Goal: Navigation & Orientation: Go to known website

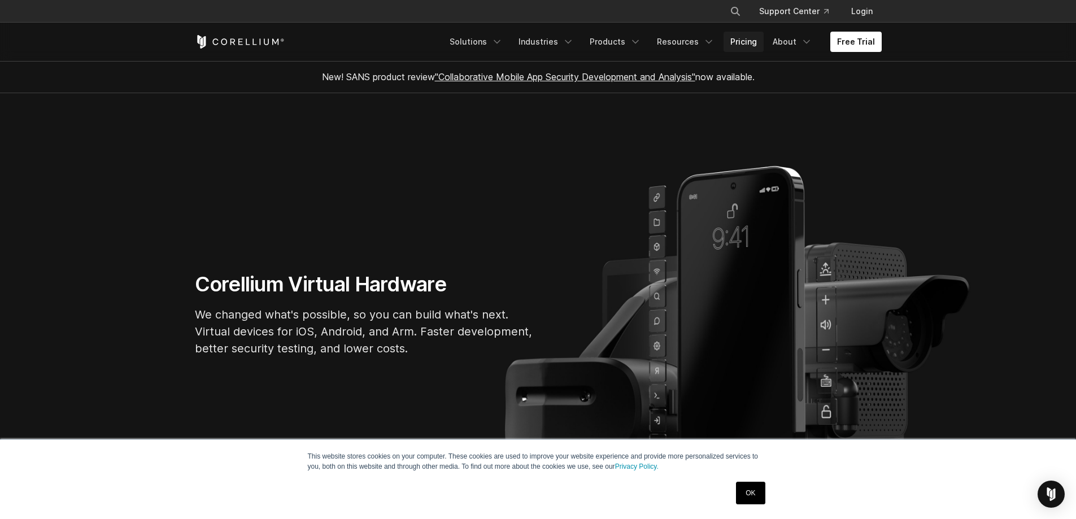
click at [756, 41] on link "Pricing" at bounding box center [744, 42] width 40 height 20
